Goal: Book appointment/travel/reservation

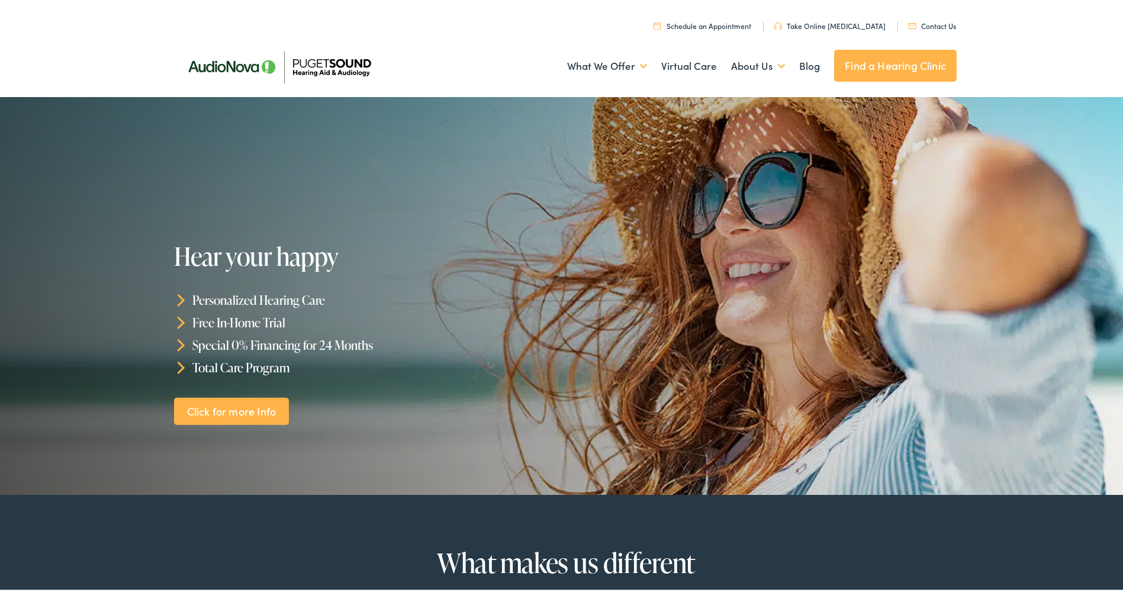
click at [709, 21] on link "Schedule an Appointment" at bounding box center [703, 23] width 98 height 10
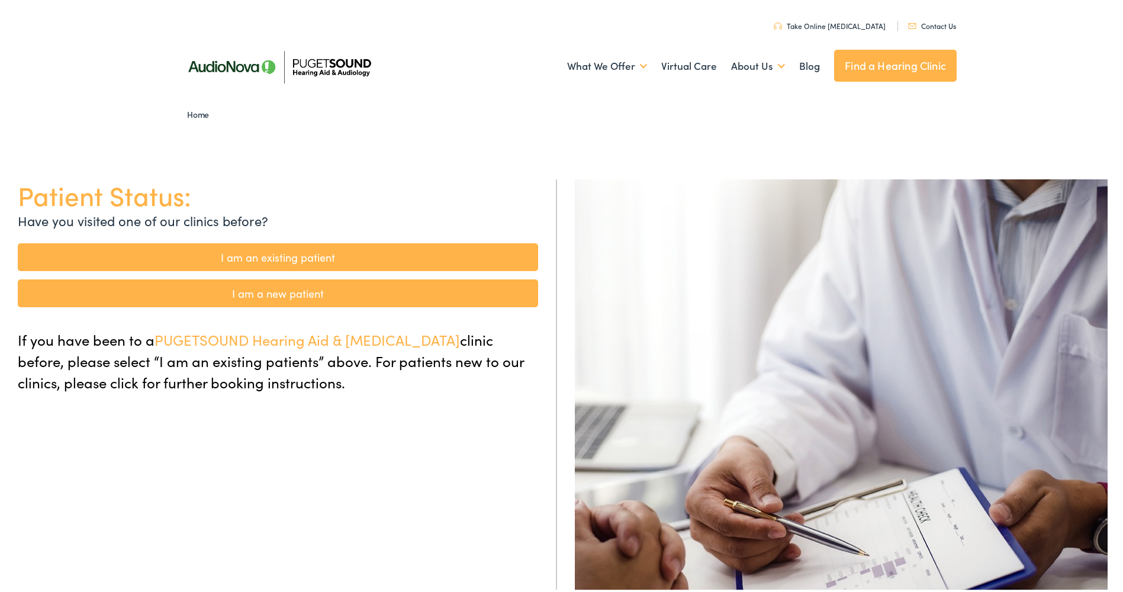
click at [882, 65] on link "Find a Hearing Clinic" at bounding box center [895, 63] width 123 height 32
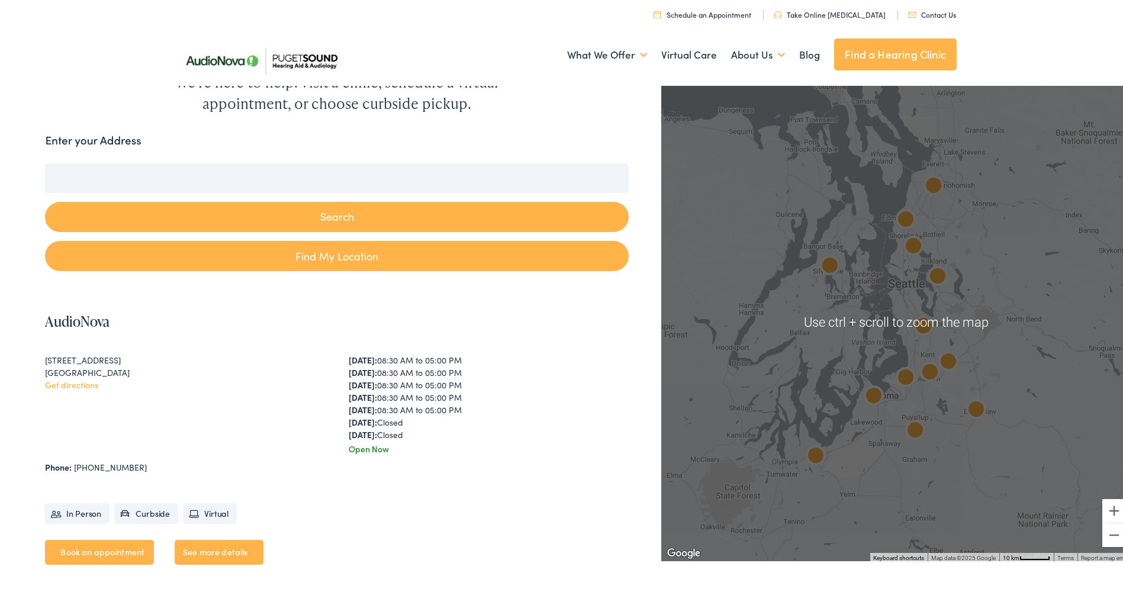
scroll to position [118, 0]
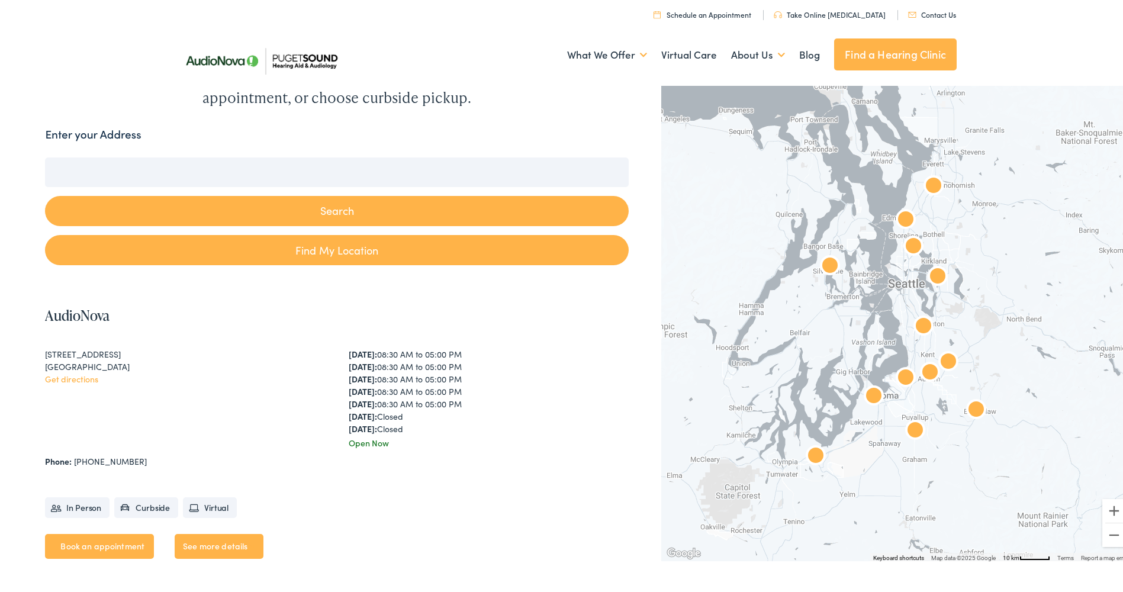
click at [313, 169] on input "Enter your Address" at bounding box center [336, 170] width 583 height 30
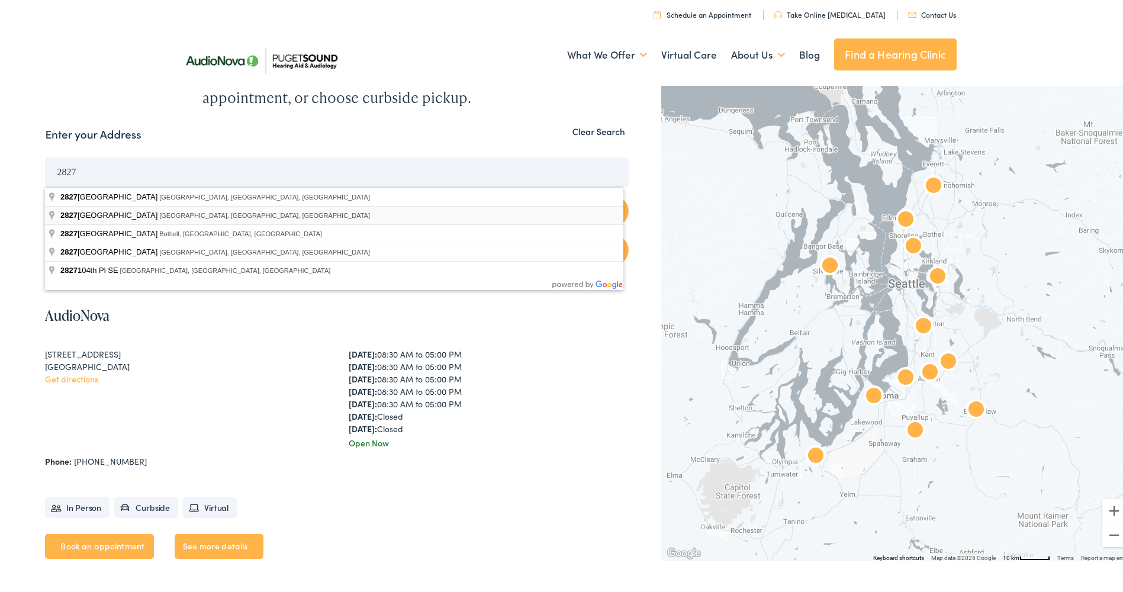
type input "2827 128th Place Southeast, Everett, WA, USA"
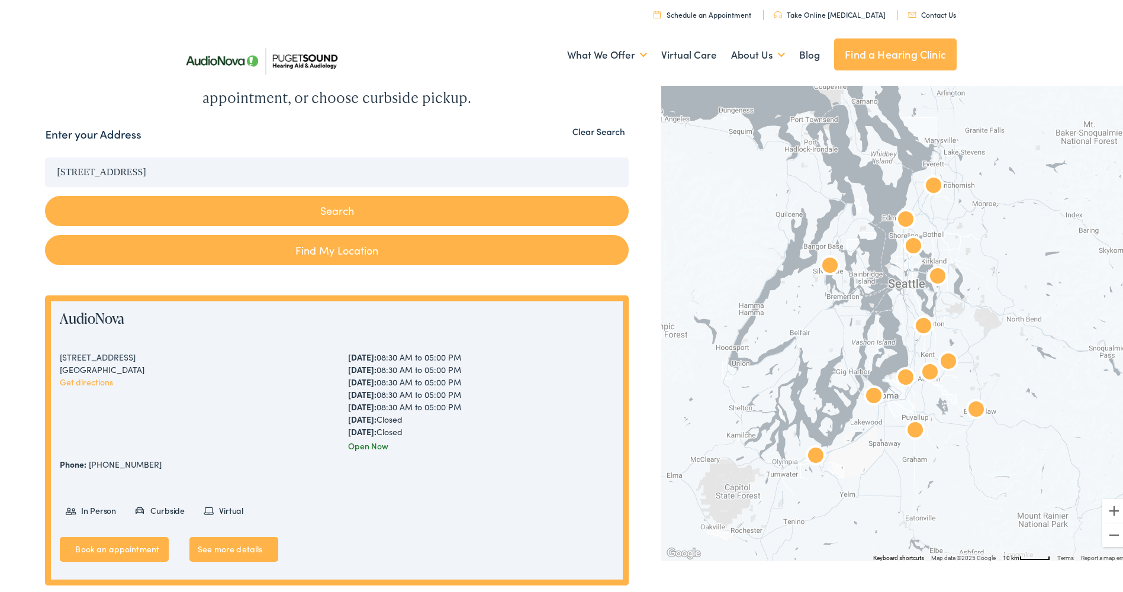
click at [342, 211] on button "Search" at bounding box center [336, 209] width 583 height 30
click at [327, 206] on button "Search" at bounding box center [336, 209] width 583 height 30
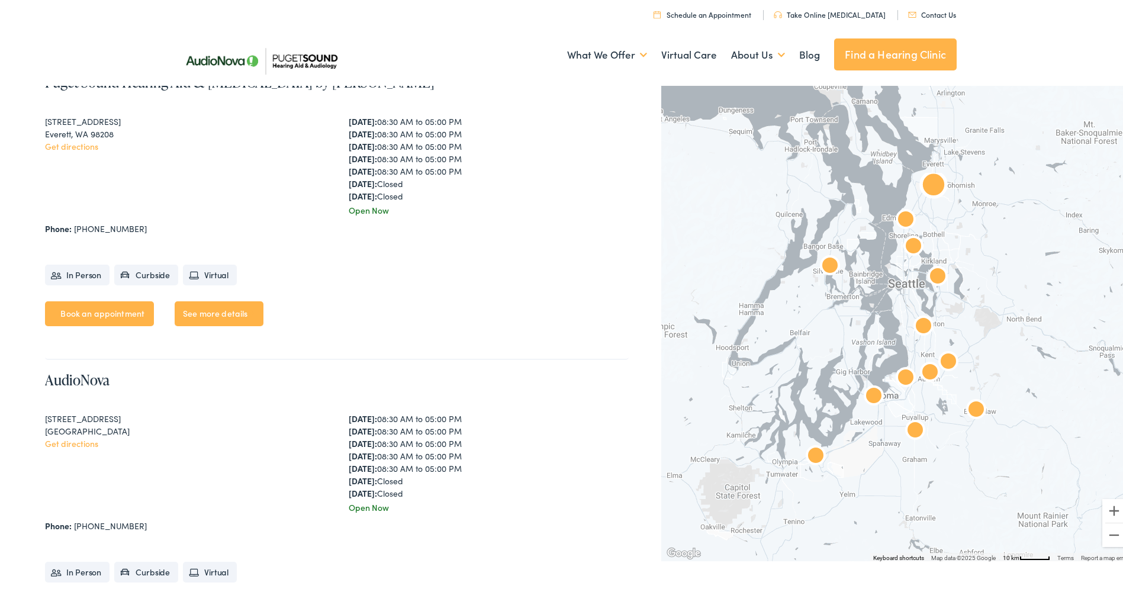
scroll to position [1539, 0]
